Goal: Use online tool/utility: Utilize a website feature to perform a specific function

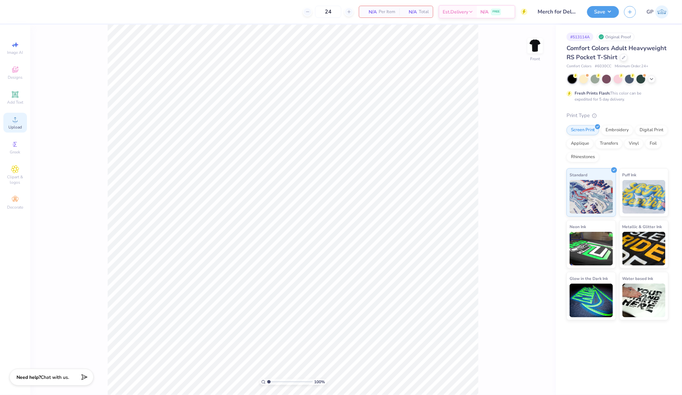
click at [20, 127] on span "Upload" at bounding box center [14, 127] width 13 height 5
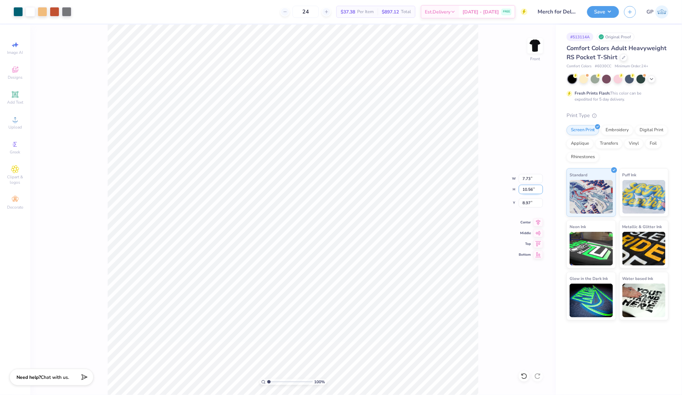
click at [529, 190] on input "10.56" at bounding box center [531, 189] width 24 height 9
type input "15"
type input "10.98"
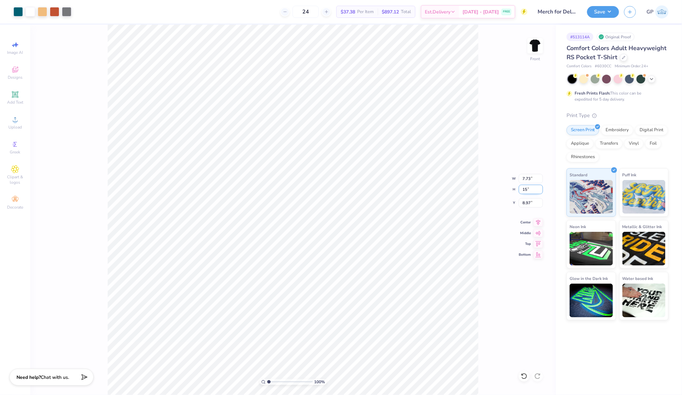
type input "15.00"
type input "6.75"
click at [19, 93] on icon at bounding box center [15, 95] width 8 height 8
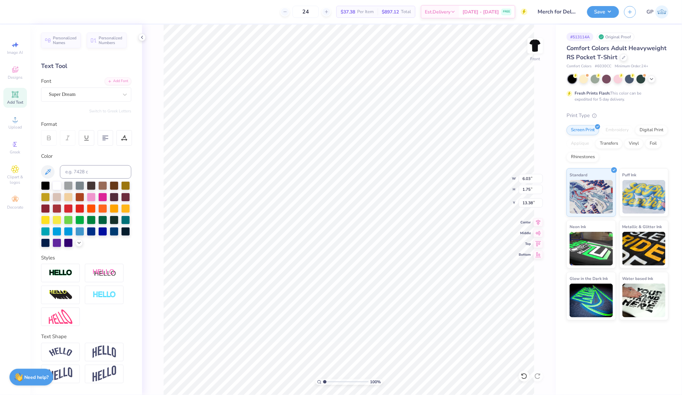
type input "22.61"
click at [108, 77] on div "Add Font" at bounding box center [118, 81] width 27 height 8
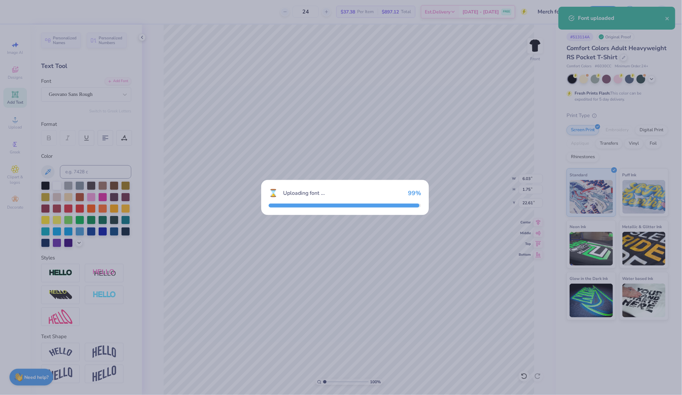
type input "6.06"
type input "1.68"
type input "22.64"
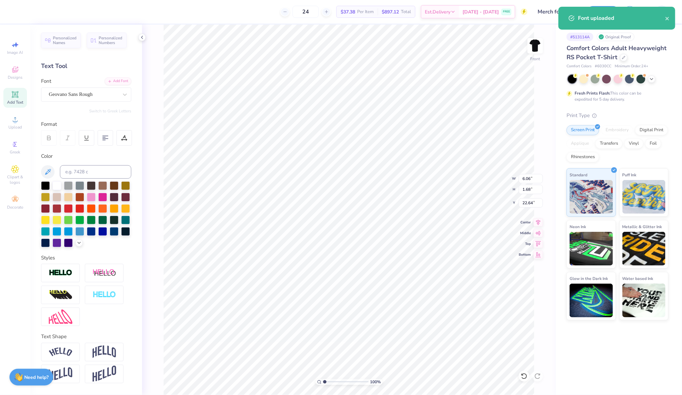
type input "10.98"
type input "15.00"
type input "6.75"
click at [30, 15] on div at bounding box center [30, 10] width 9 height 9
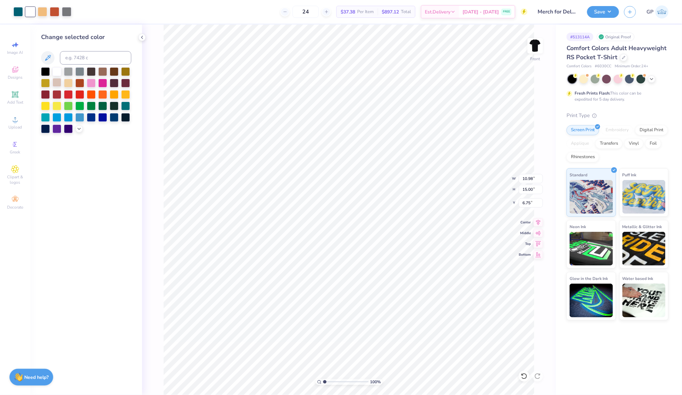
click at [57, 83] on div at bounding box center [56, 82] width 9 height 9
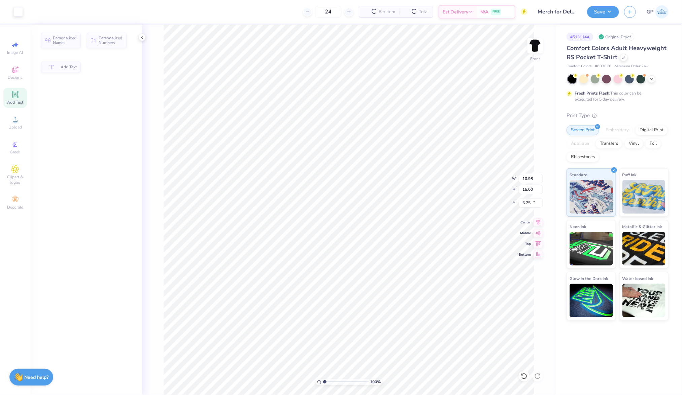
type input "6.06"
type input "1.68"
type input "22.64"
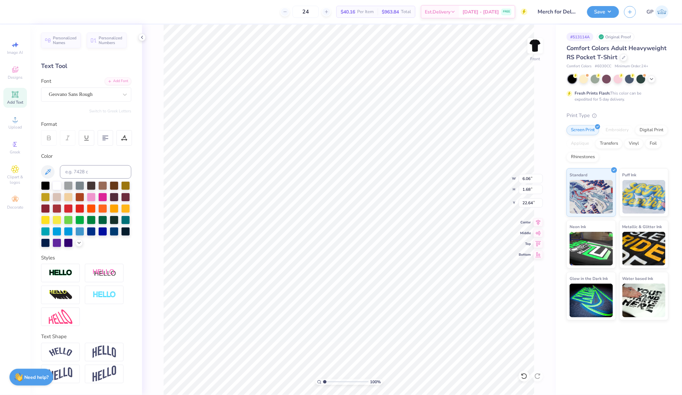
type input "2.32"
type input "0.64"
type input "23.68"
type textarea "party like a rockstar"
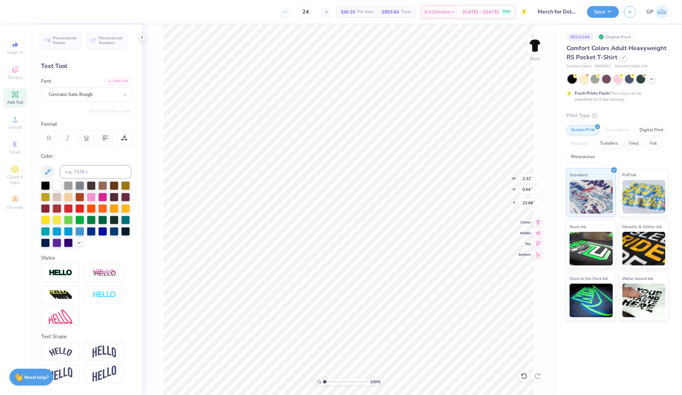
scroll to position [8, 3]
type input "11.21"
type input "0.66"
type input "22.17"
type input "3.22"
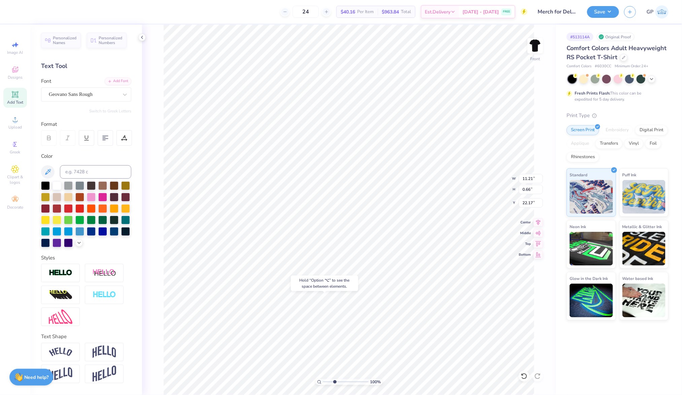
click at [335, 380] on input "range" at bounding box center [345, 382] width 45 height 6
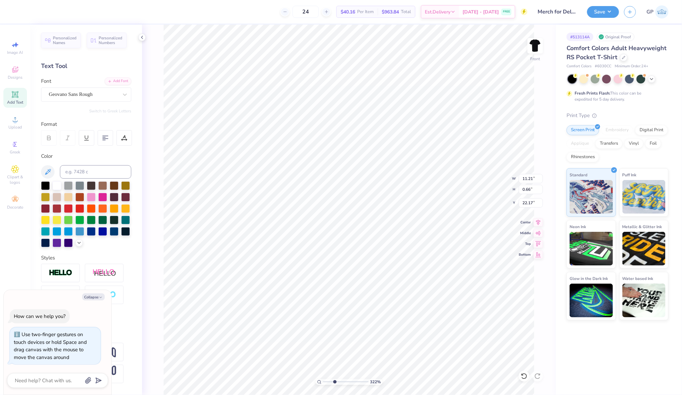
scroll to position [8, 1]
type textarea "x"
type input "9.79"
type input "0.58"
type input "22.25"
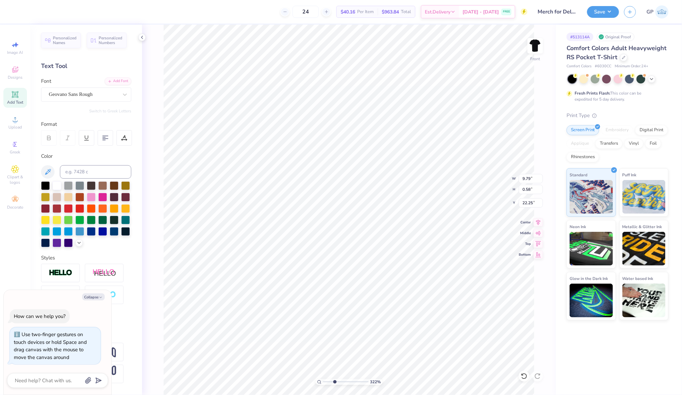
type textarea "x"
type input "8.26"
type input "0.49"
type textarea "x"
type input "21.26"
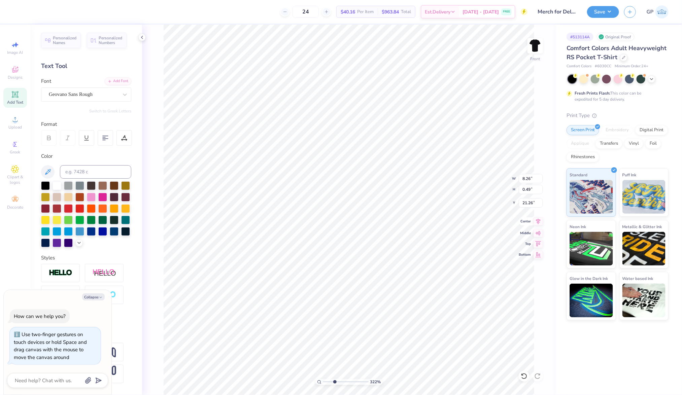
click at [541, 220] on icon at bounding box center [537, 221] width 9 height 8
type textarea "x"
type input "22.22"
type textarea "x"
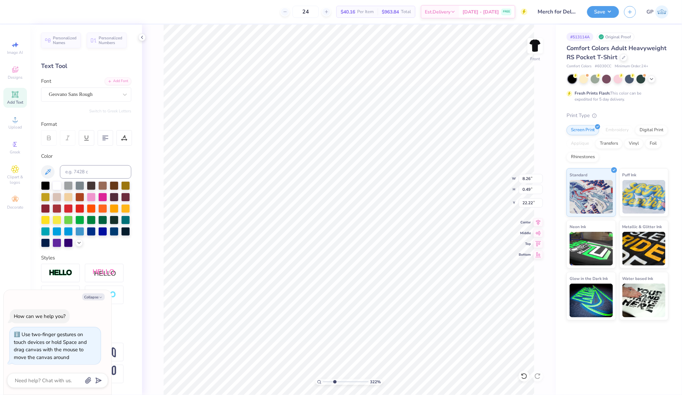
type textarea "E"
type textarea "x"
type textarea "EST."
type textarea "x"
type textarea "EST. 190"
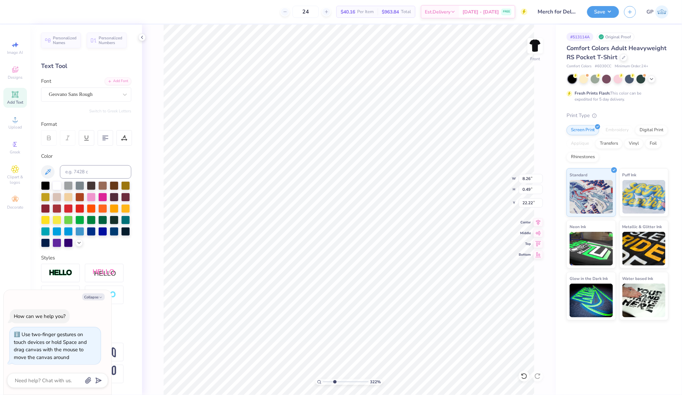
type textarea "x"
type textarea "EST. 1902"
type textarea "x"
type textarea "EST. 1902"
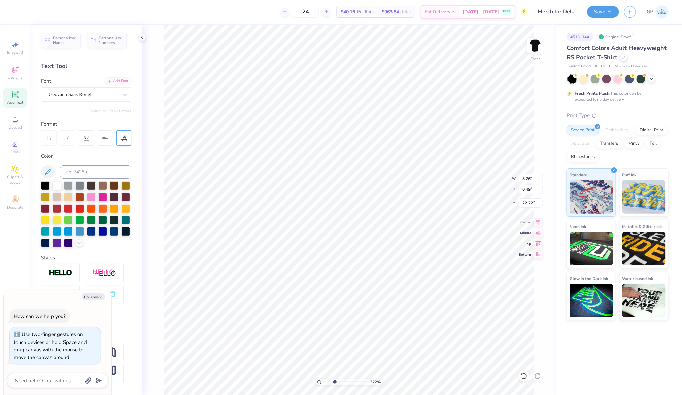
click at [122, 138] on icon at bounding box center [124, 138] width 6 height 6
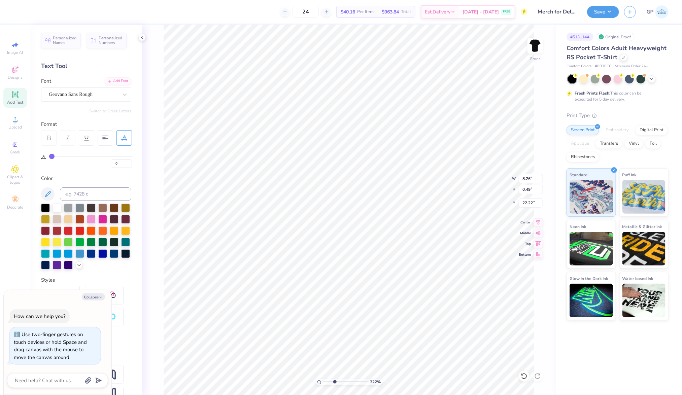
click at [63, 155] on div "0" at bounding box center [90, 159] width 83 height 15
type input "1"
type input "2"
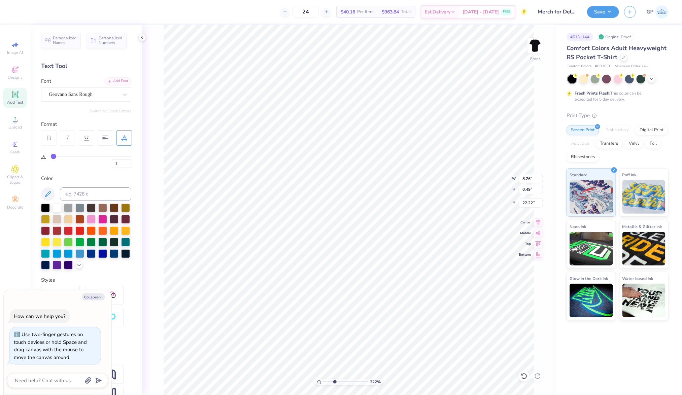
type input "3"
type input "5"
type input "6"
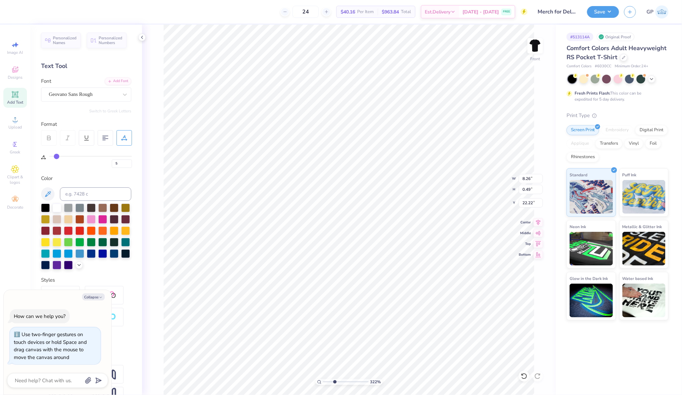
type input "6"
type input "7"
type input "8"
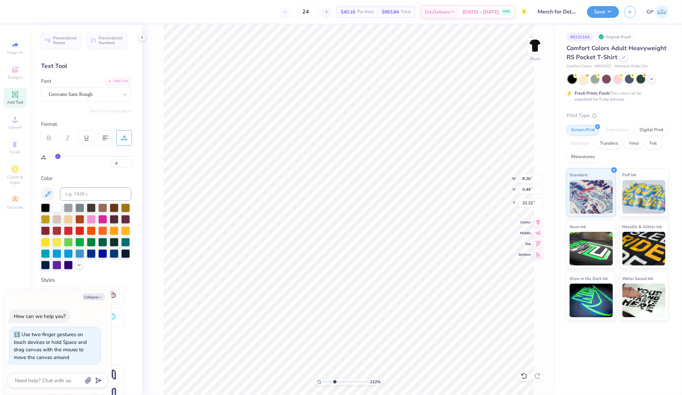
type input "9"
type input "10"
type input "11"
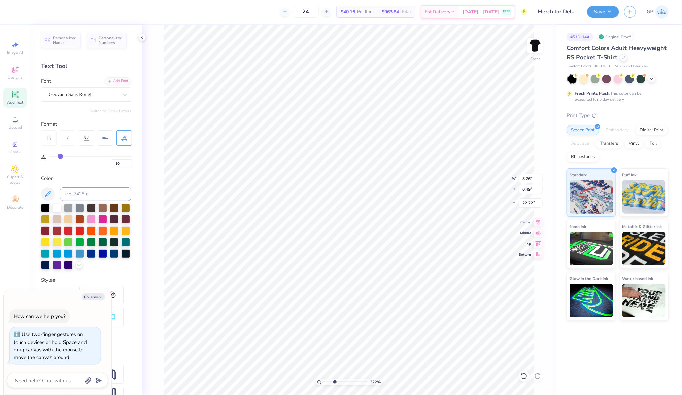
type input "11"
type input "12"
drag, startPoint x: 52, startPoint y: 155, endPoint x: 61, endPoint y: 156, distance: 8.8
type input "12"
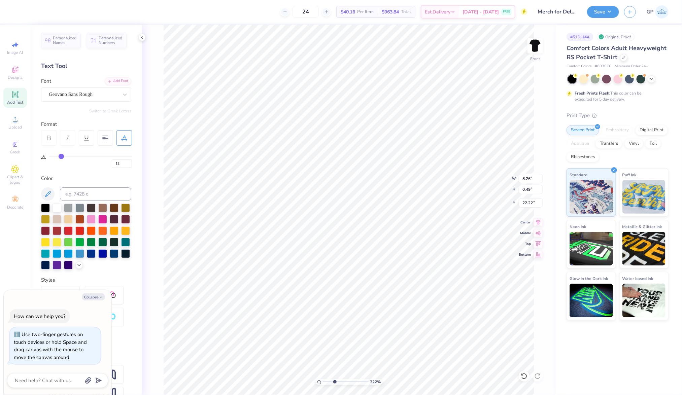
click at [61, 156] on input "range" at bounding box center [90, 156] width 83 height 1
type textarea "x"
type input "2.66"
type input "0.34"
type input "22.37"
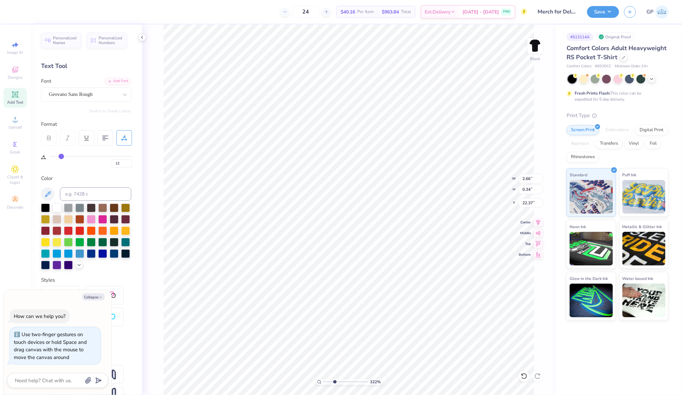
type textarea "x"
type input "20.64"
type textarea "x"
type input "1.78"
type input "0.23"
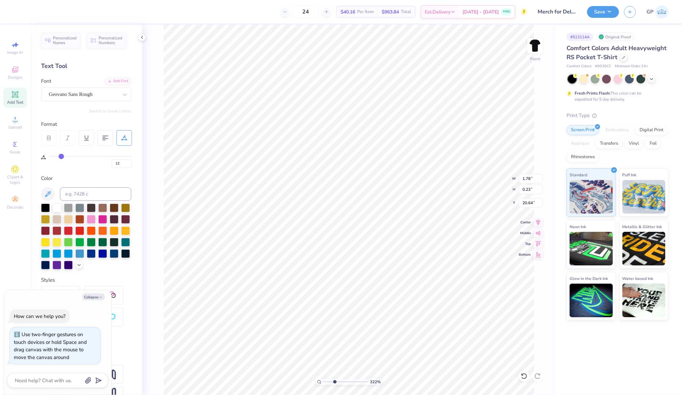
type input "13"
type input "14"
type input "15"
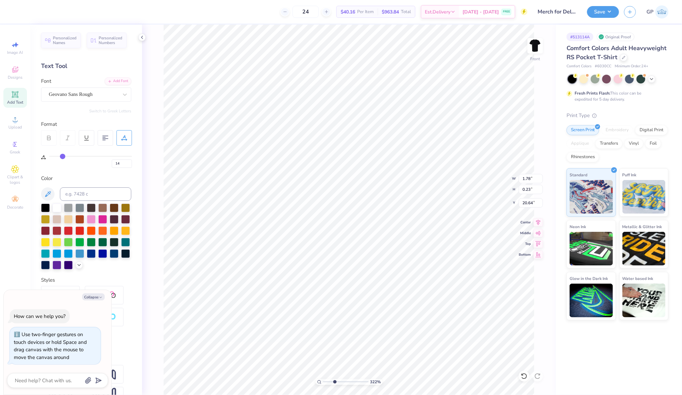
type input "15"
click at [64, 156] on input "range" at bounding box center [90, 156] width 83 height 1
type textarea "x"
type input "1.86"
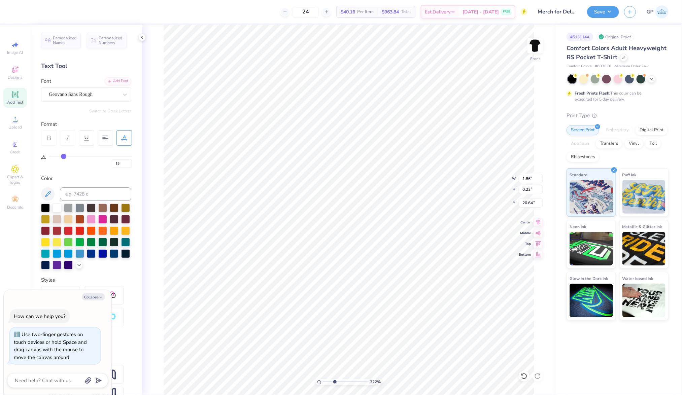
type input "16"
type input "17"
type input "18"
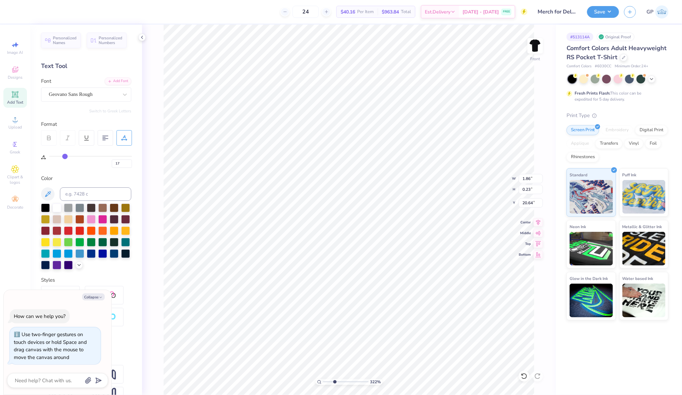
type input "18"
click at [65, 156] on input "range" at bounding box center [90, 156] width 83 height 1
type textarea "x"
type input "1.94"
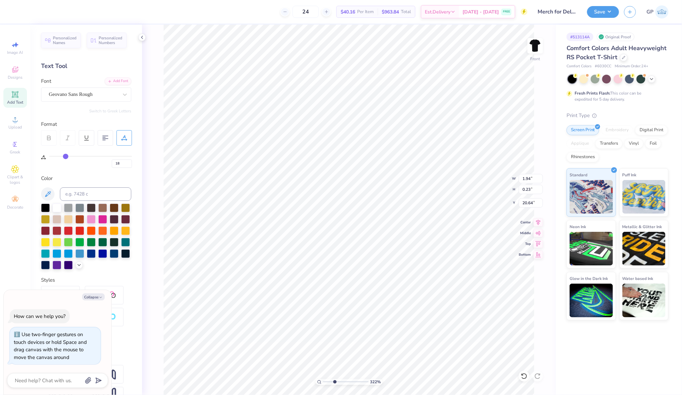
type textarea "x"
type input "20.63"
type textarea "x"
type input "10.98"
type input "15.00"
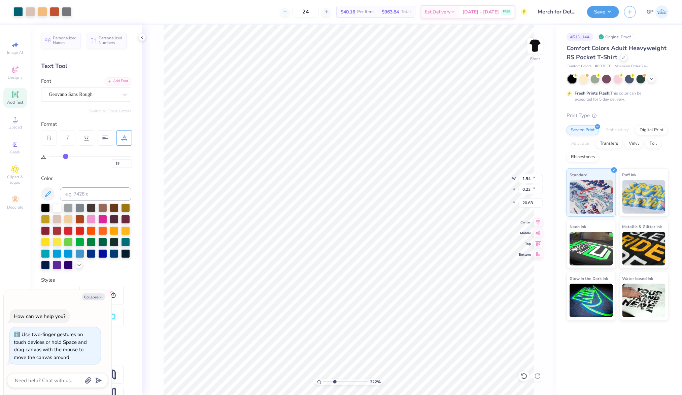
type input "6.75"
click at [332, 383] on input "range" at bounding box center [345, 382] width 45 height 6
drag, startPoint x: 332, startPoint y: 383, endPoint x: 317, endPoint y: 383, distance: 15.8
type input "1"
click at [323, 383] on input "range" at bounding box center [345, 382] width 45 height 6
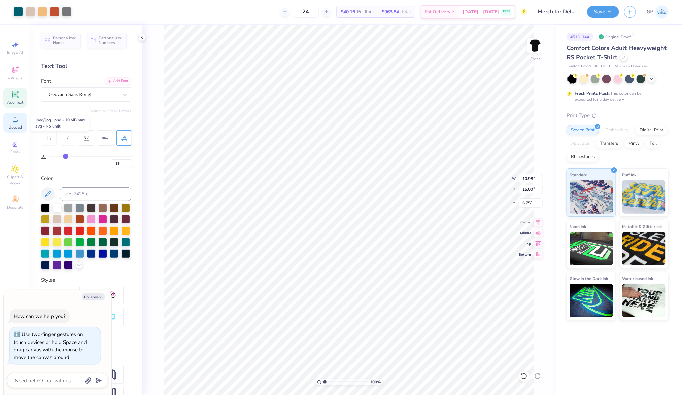
click at [14, 122] on circle at bounding box center [15, 122] width 4 height 4
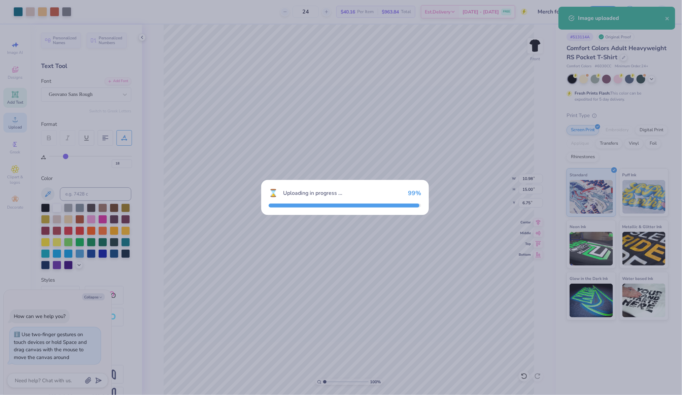
type textarea "x"
type input "7.73"
type input "10.13"
type input "9.19"
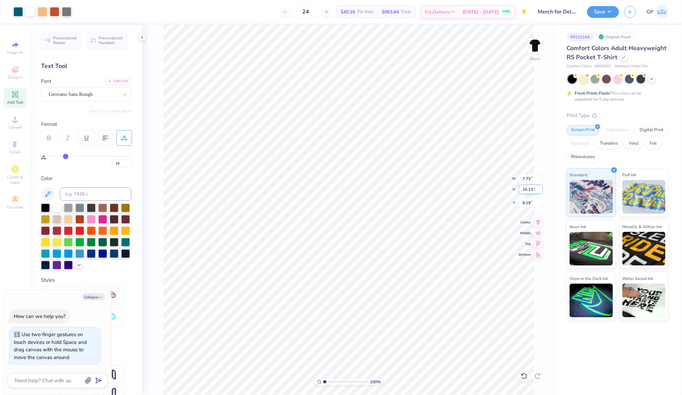
type textarea "x"
type input "10.98"
type input "15.00"
type input "6.75"
type textarea "x"
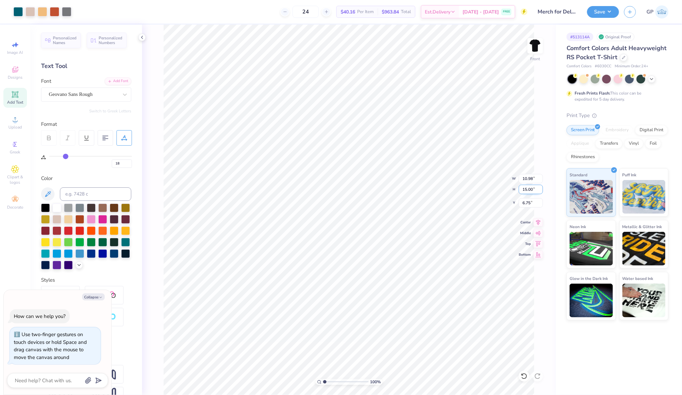
type input "7.73"
type input "10.13"
type input "9.19"
click at [527, 178] on input "7.73" at bounding box center [531, 178] width 24 height 9
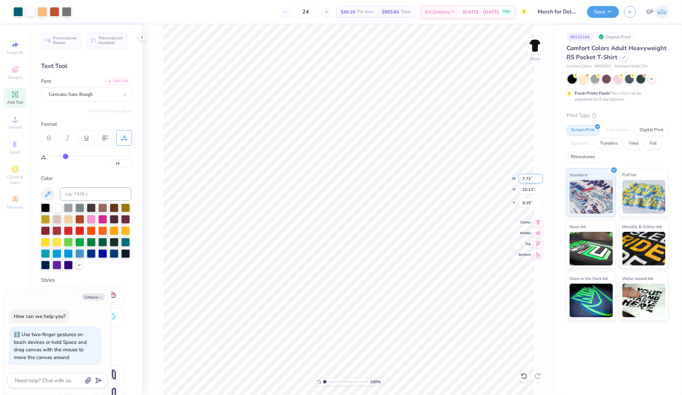
click at [527, 178] on input "7.73" at bounding box center [531, 178] width 24 height 9
type input "10.98"
type textarea "x"
type input "14.38"
type input "7.06"
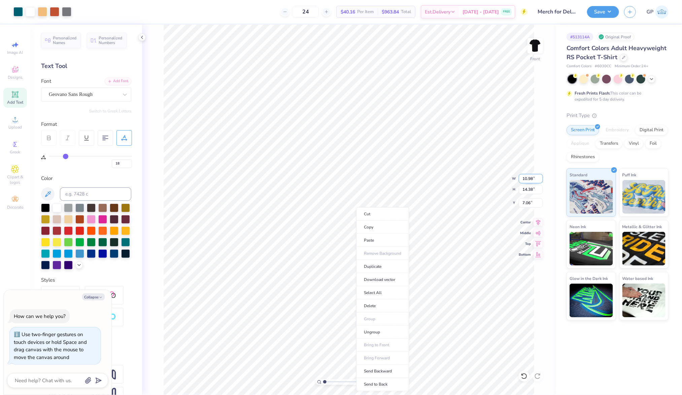
type textarea "x"
type input "6.75"
click at [385, 382] on li "Send to Back" at bounding box center [382, 384] width 53 height 13
type textarea "x"
type input "15.00"
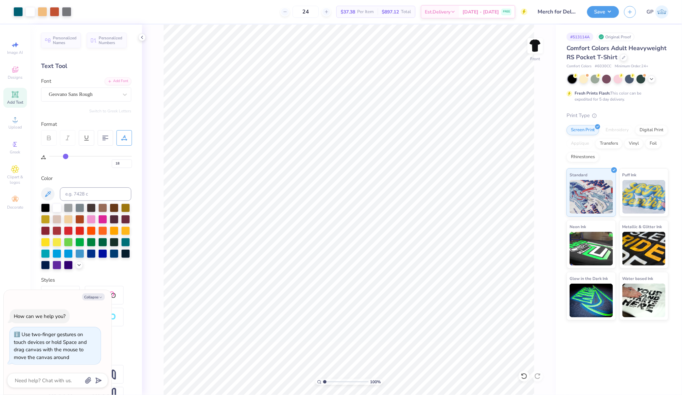
type textarea "x"
click at [527, 206] on input "6.75" at bounding box center [531, 202] width 24 height 9
type input "3"
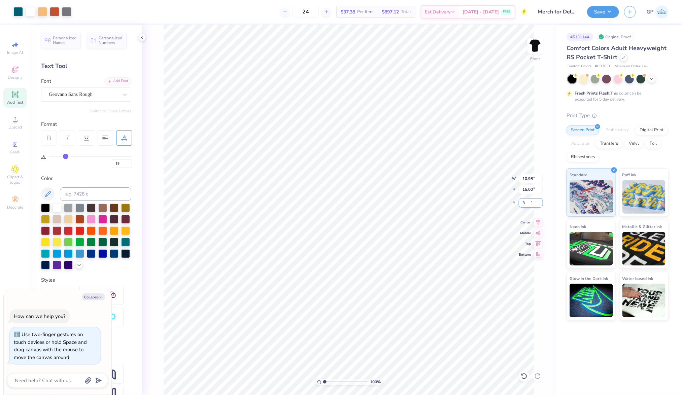
type textarea "x"
type input "3.00"
click at [598, 12] on button "Save" at bounding box center [603, 11] width 32 height 12
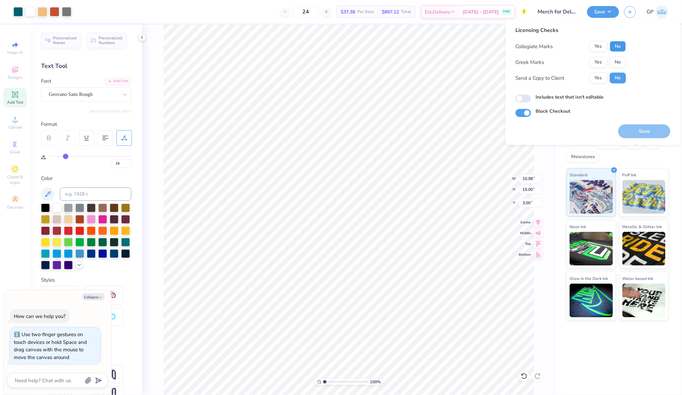
click at [619, 46] on button "No" at bounding box center [618, 46] width 16 height 11
click at [601, 58] on button "Yes" at bounding box center [598, 62] width 17 height 11
type textarea "x"
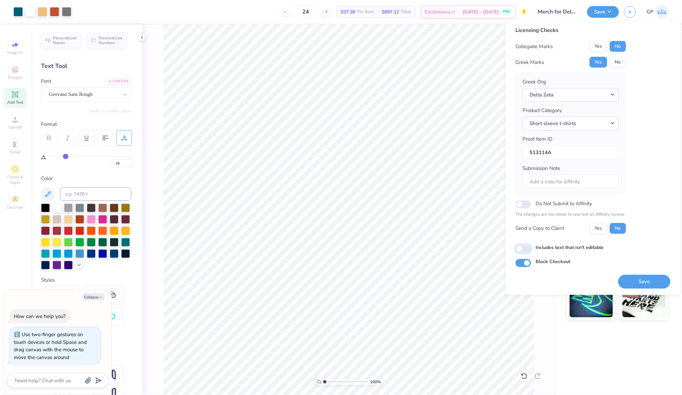
click at [526, 249] on input "Includes text that isn't editable" at bounding box center [523, 249] width 15 height 8
checkbox input "true"
click at [633, 284] on button "Save" at bounding box center [644, 282] width 52 height 14
type textarea "x"
